Goal: Find specific page/section: Find specific page/section

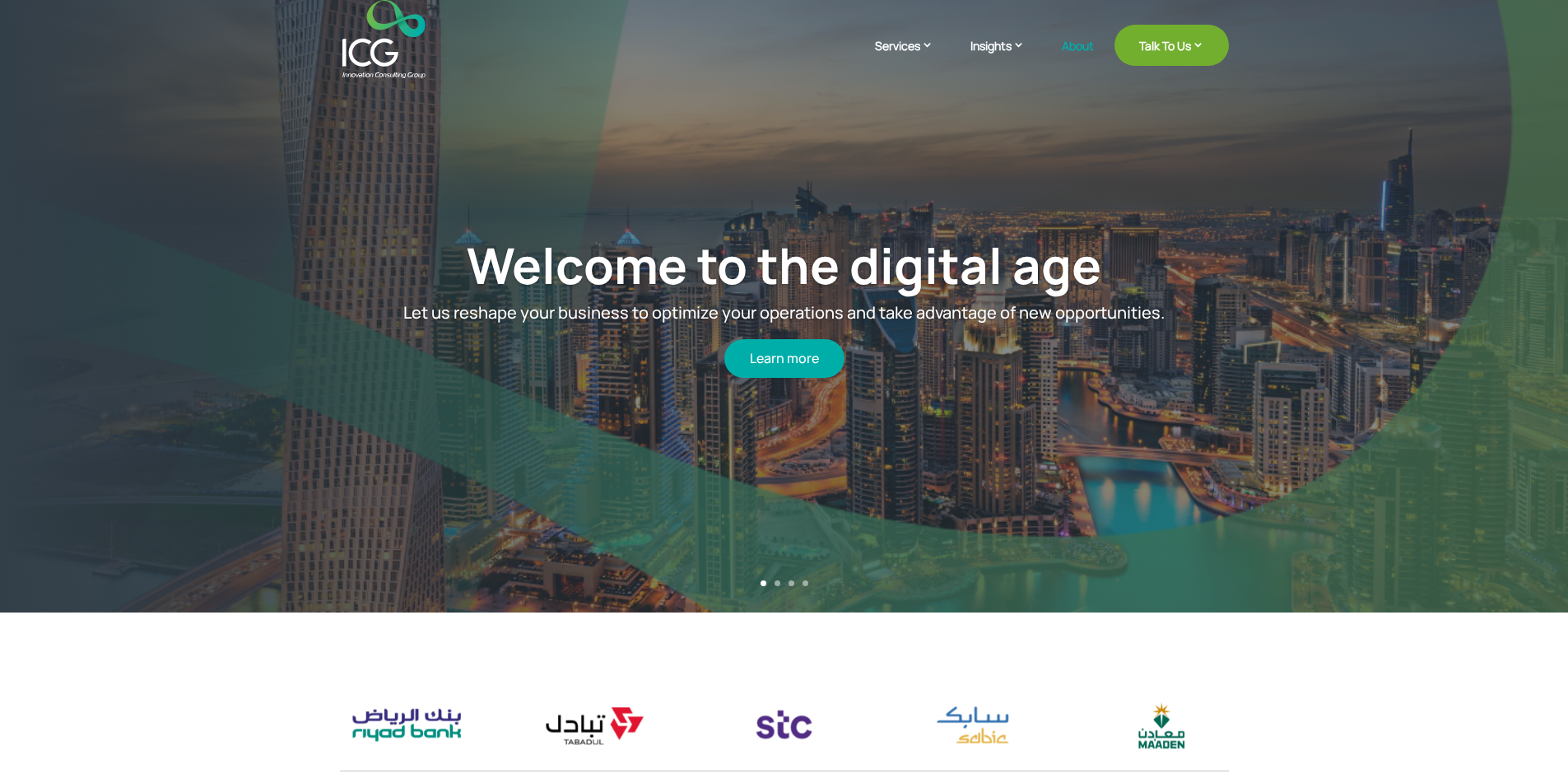
click at [1067, 49] on link "About" at bounding box center [1078, 59] width 32 height 39
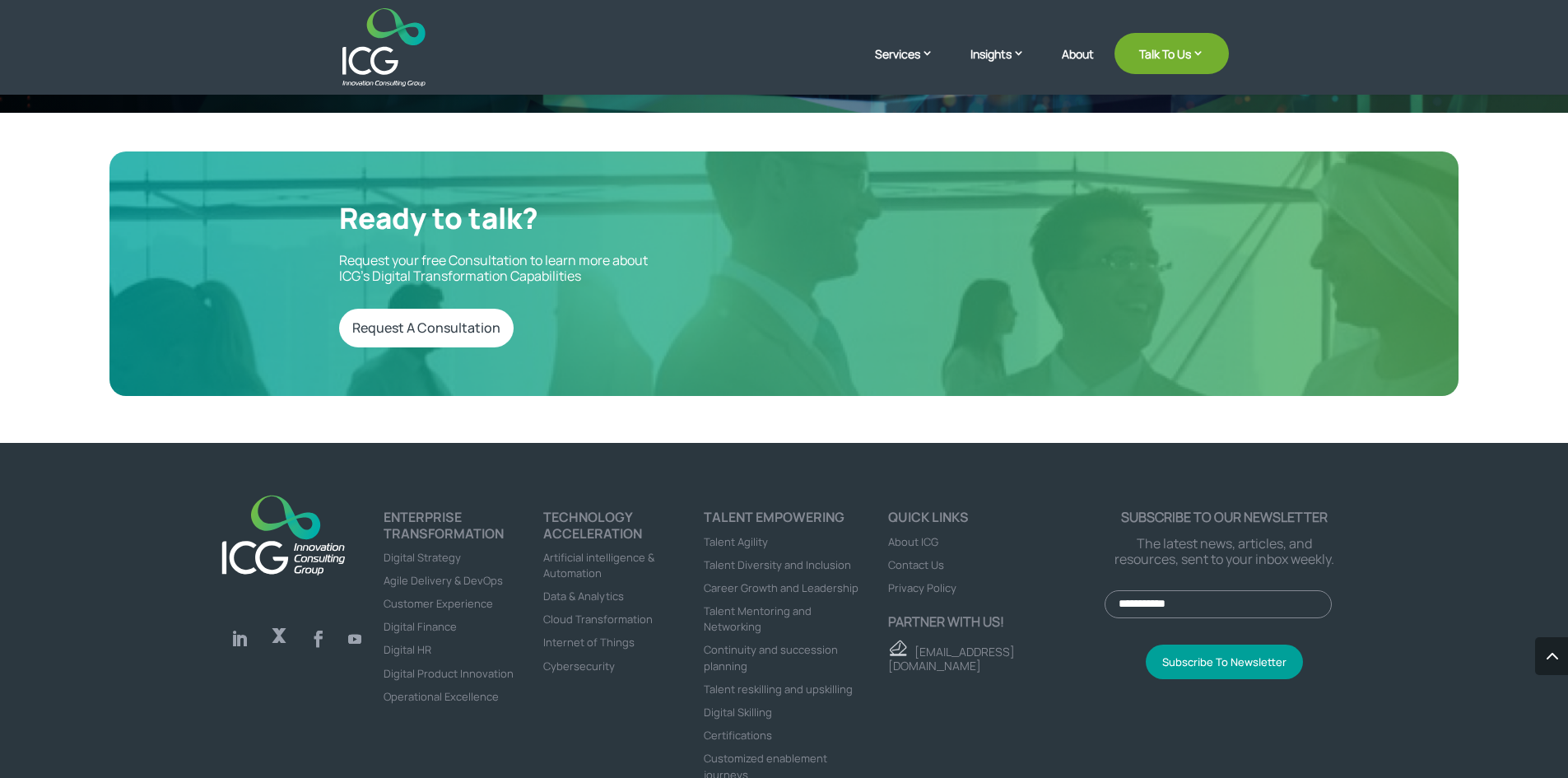
scroll to position [4560, 0]
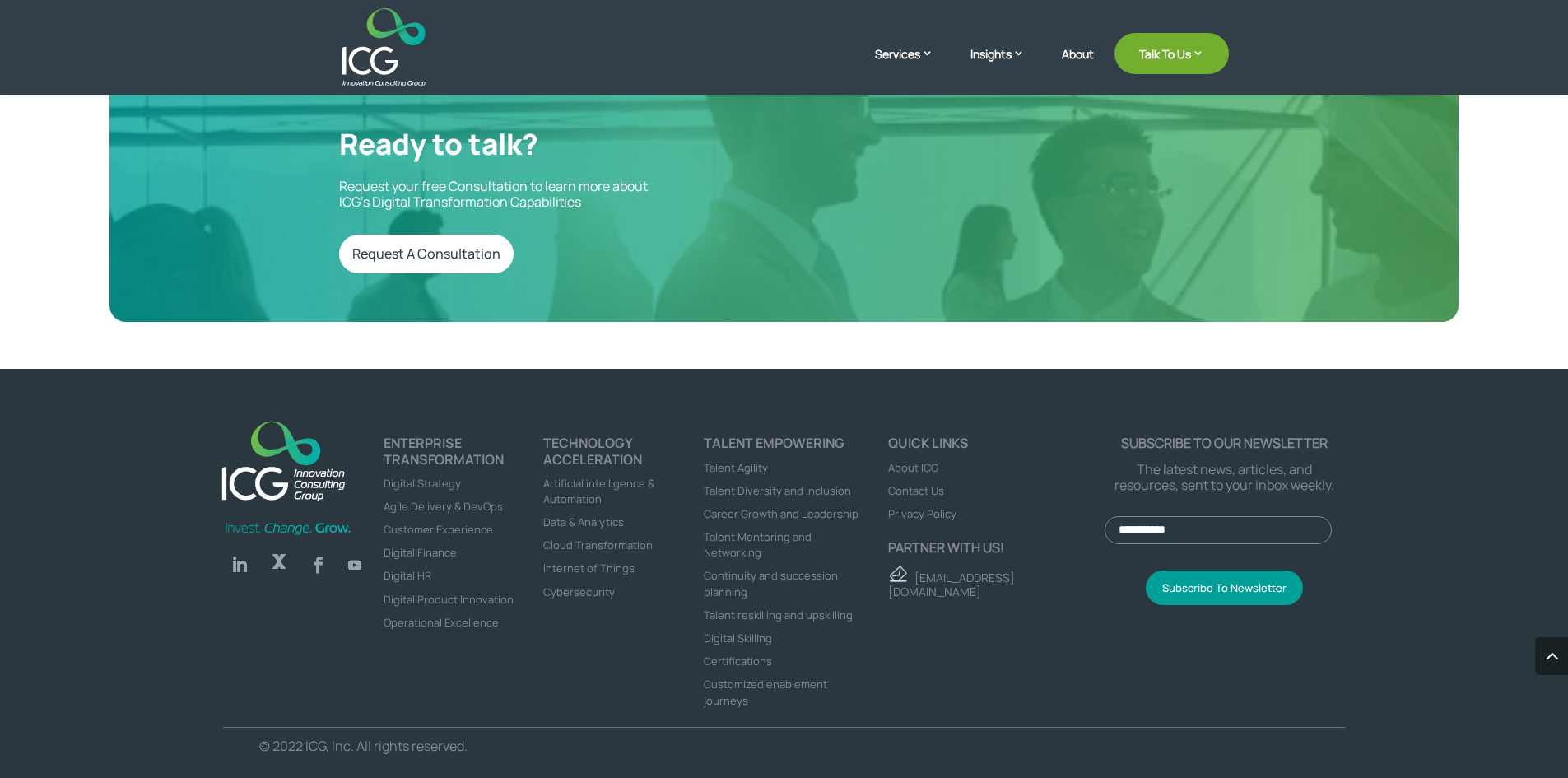
click at [908, 483] on span "Contact Us" at bounding box center [916, 491] width 56 height 15
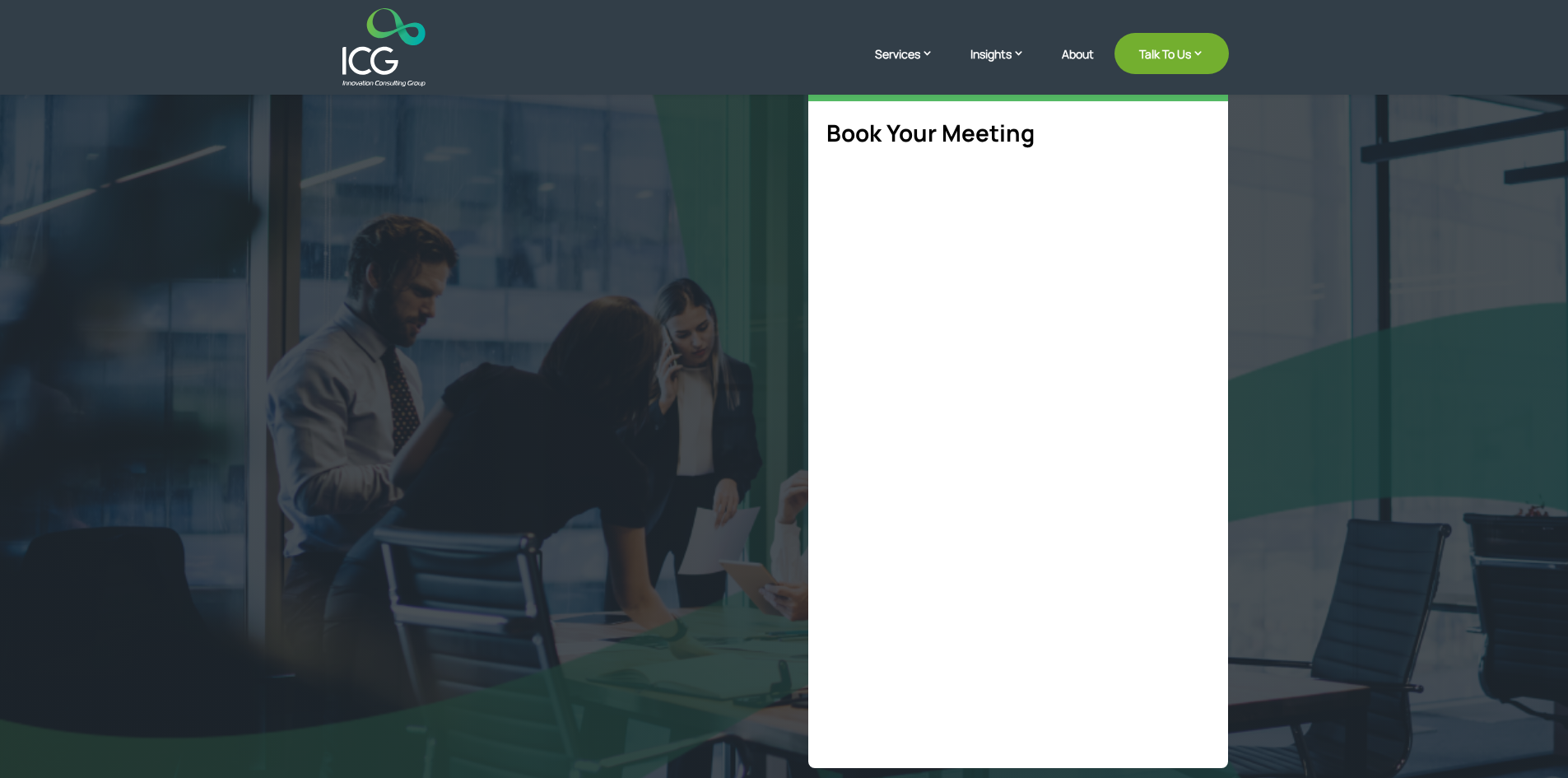
scroll to position [223, 0]
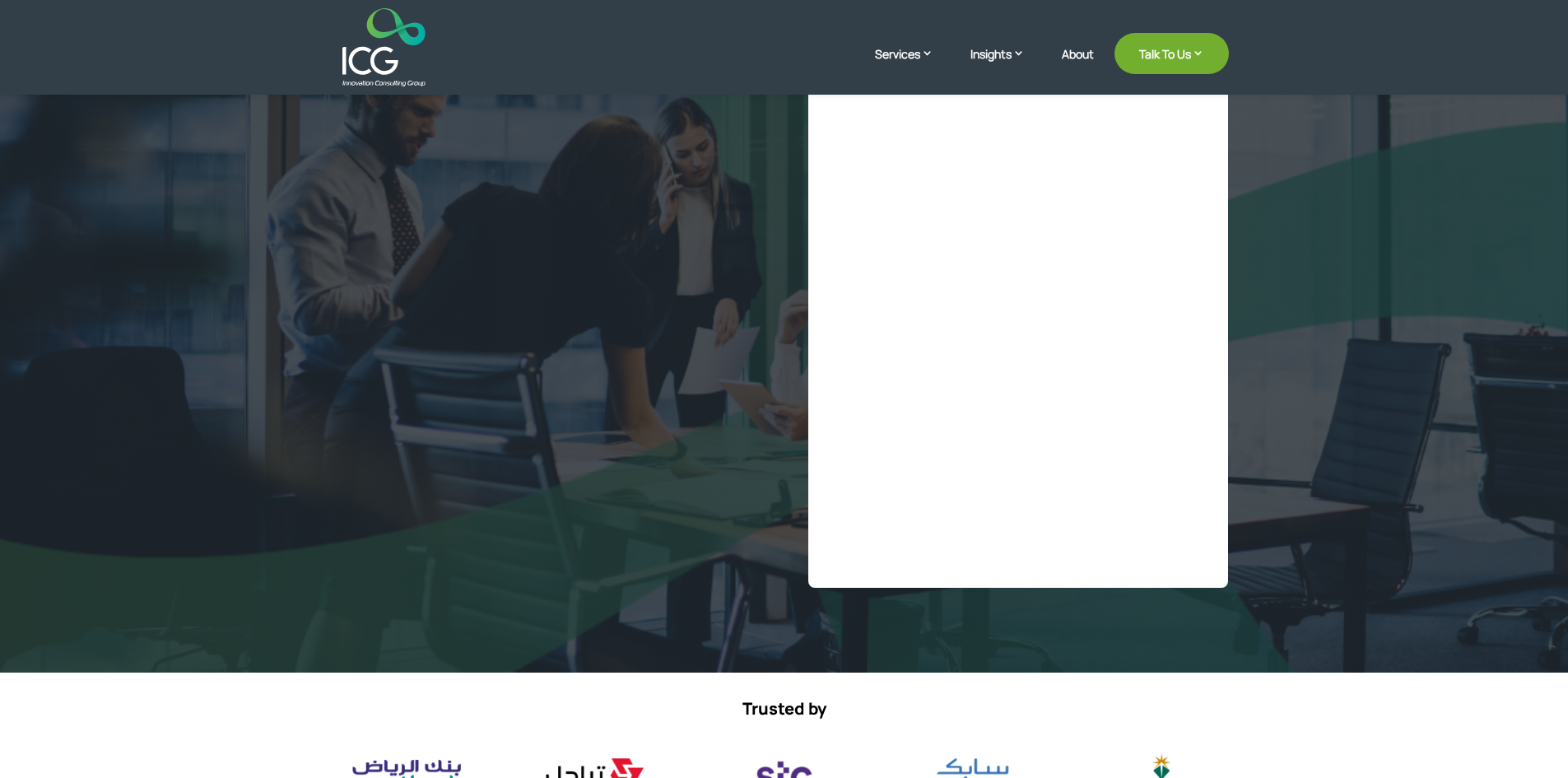
select select "**"
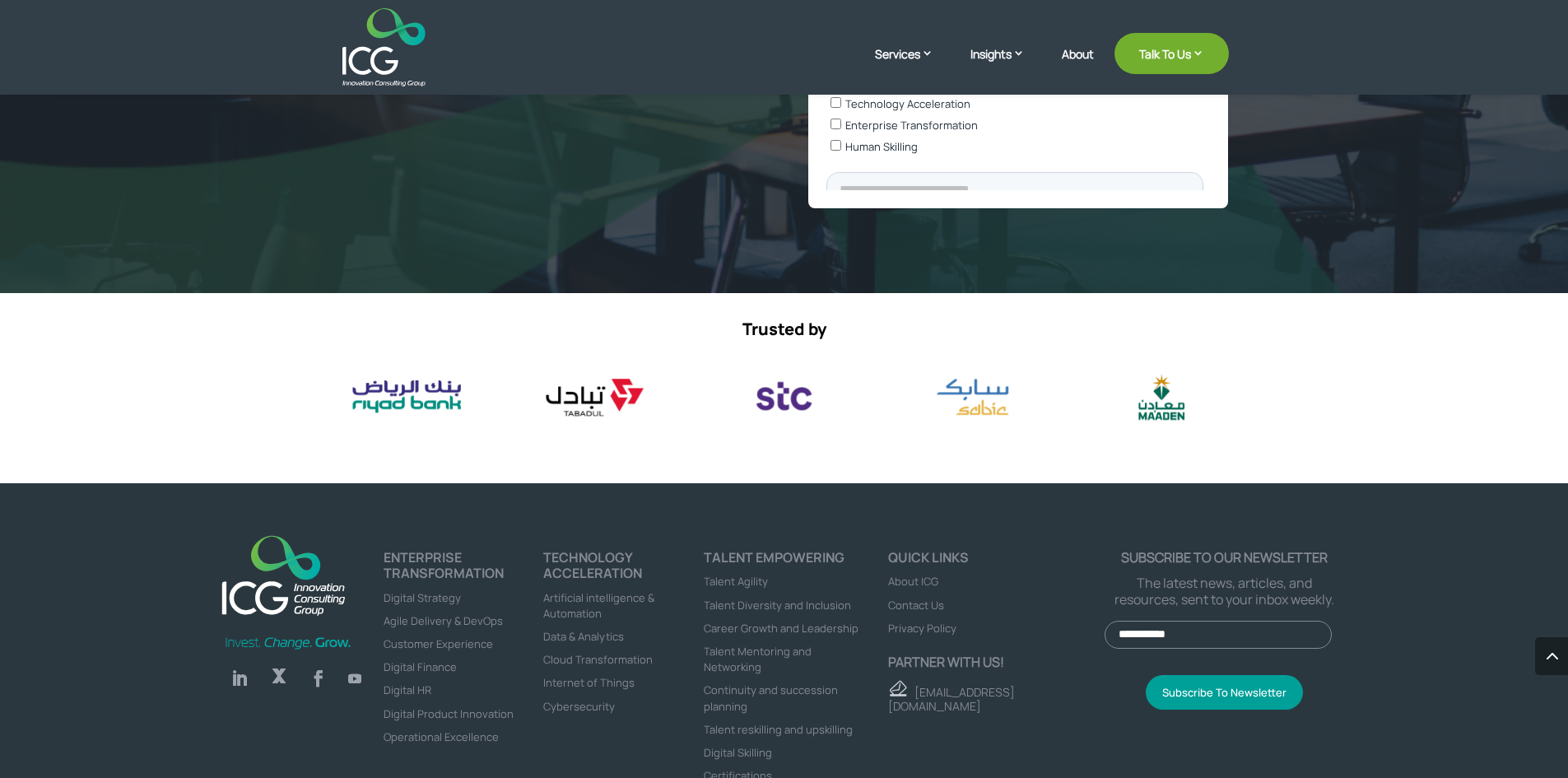
scroll to position [751, 0]
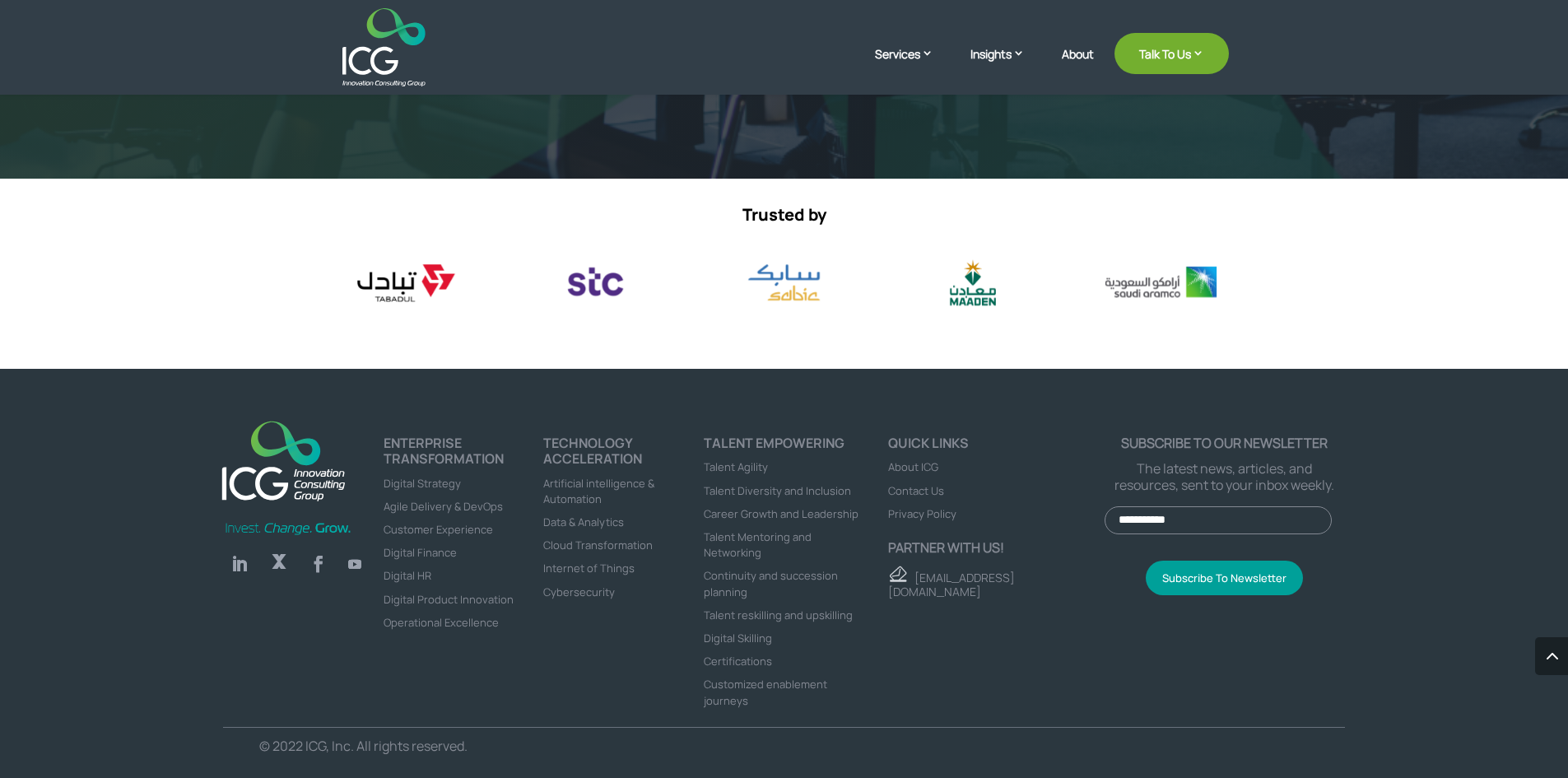
click at [918, 463] on span "About ICG" at bounding box center [913, 467] width 50 height 15
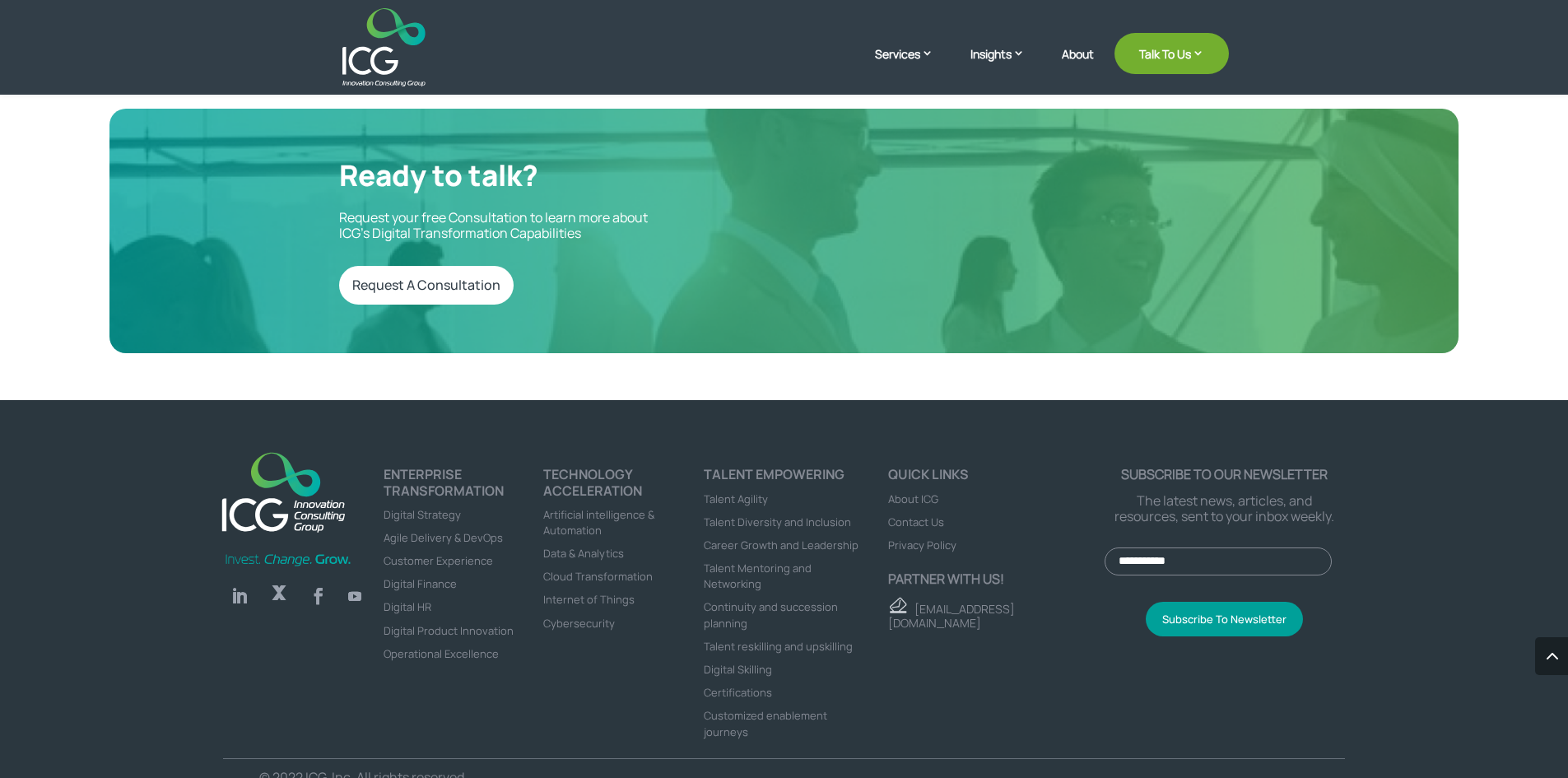
scroll to position [4560, 0]
